Goal: Book appointment/travel/reservation

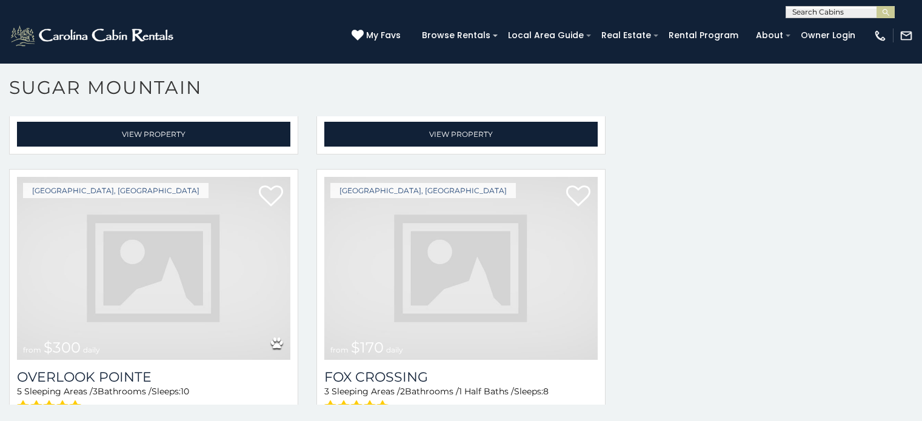
scroll to position [3508, 0]
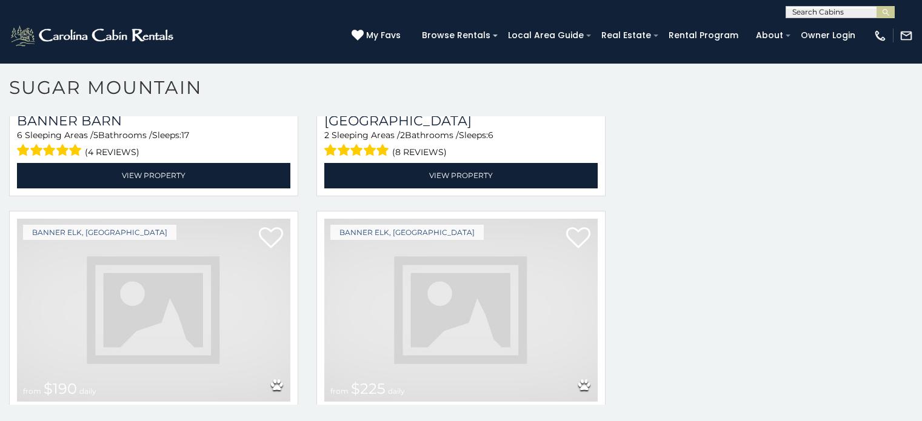
click at [360, 380] on span "$225" at bounding box center [368, 389] width 35 height 18
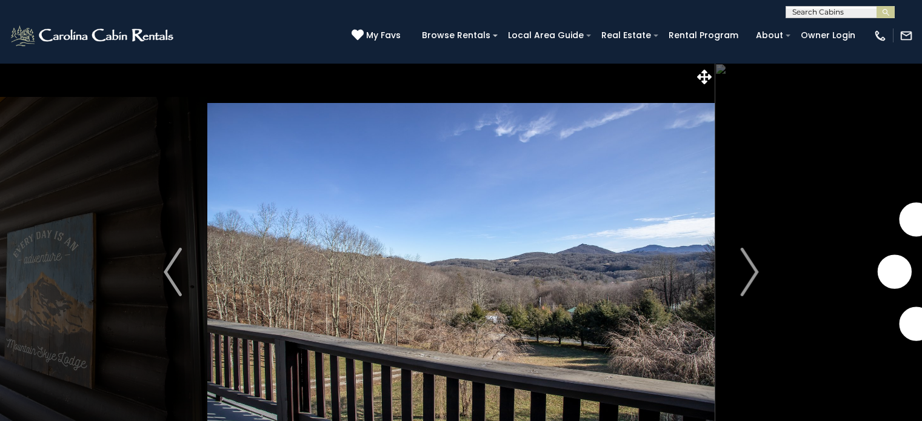
scroll to position [43, 0]
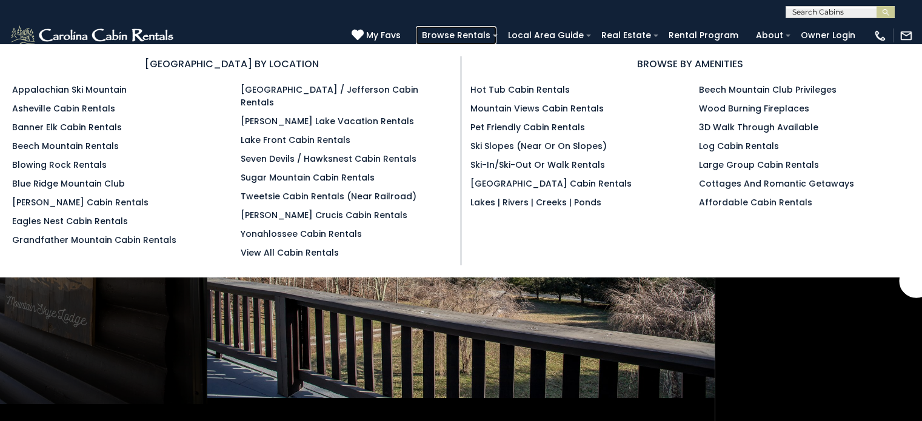
click at [497, 38] on link "Browse Rentals" at bounding box center [456, 35] width 81 height 19
